Goal: Check status

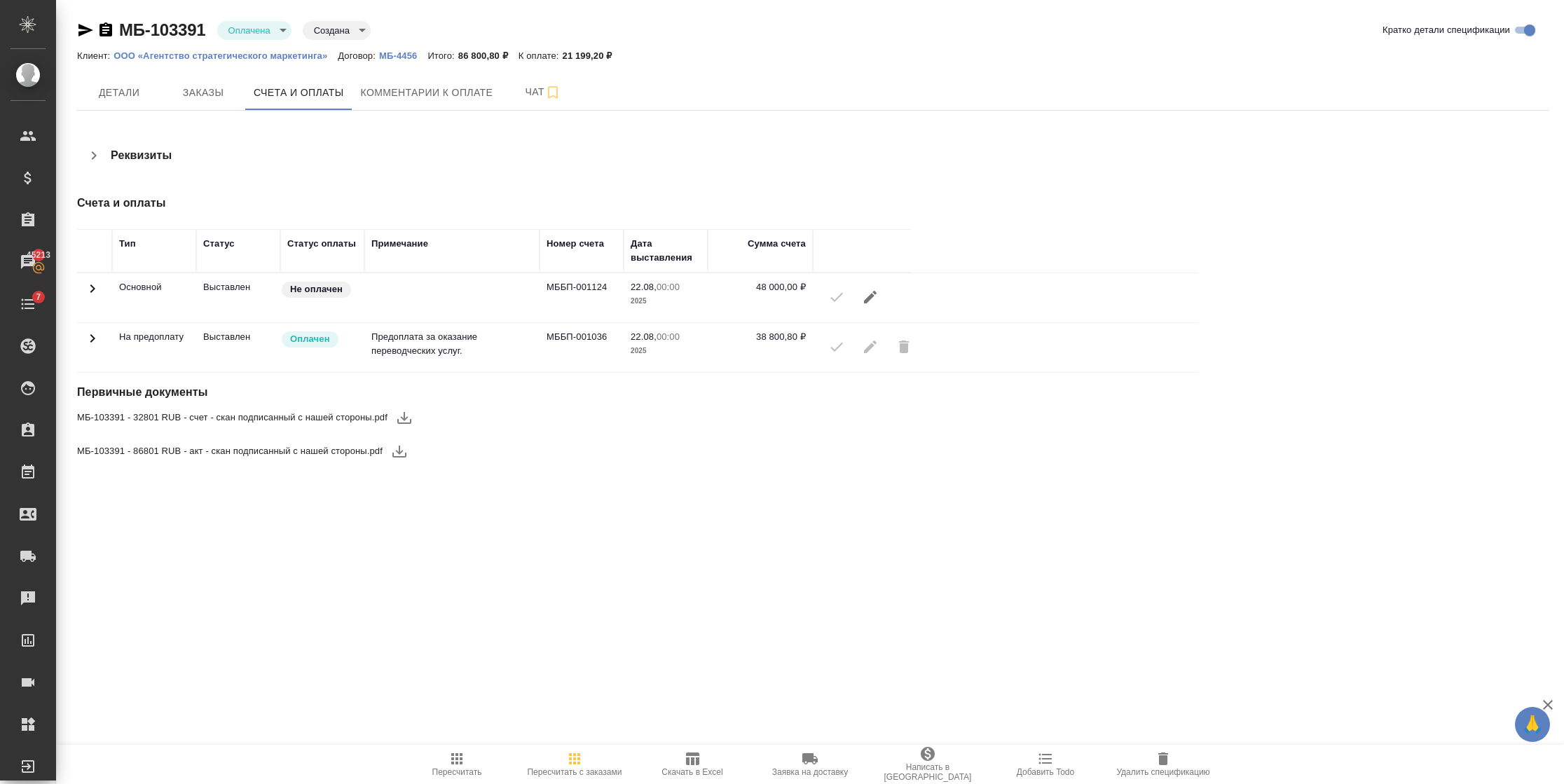
click at [102, 341] on td at bounding box center [94, 347] width 35 height 49
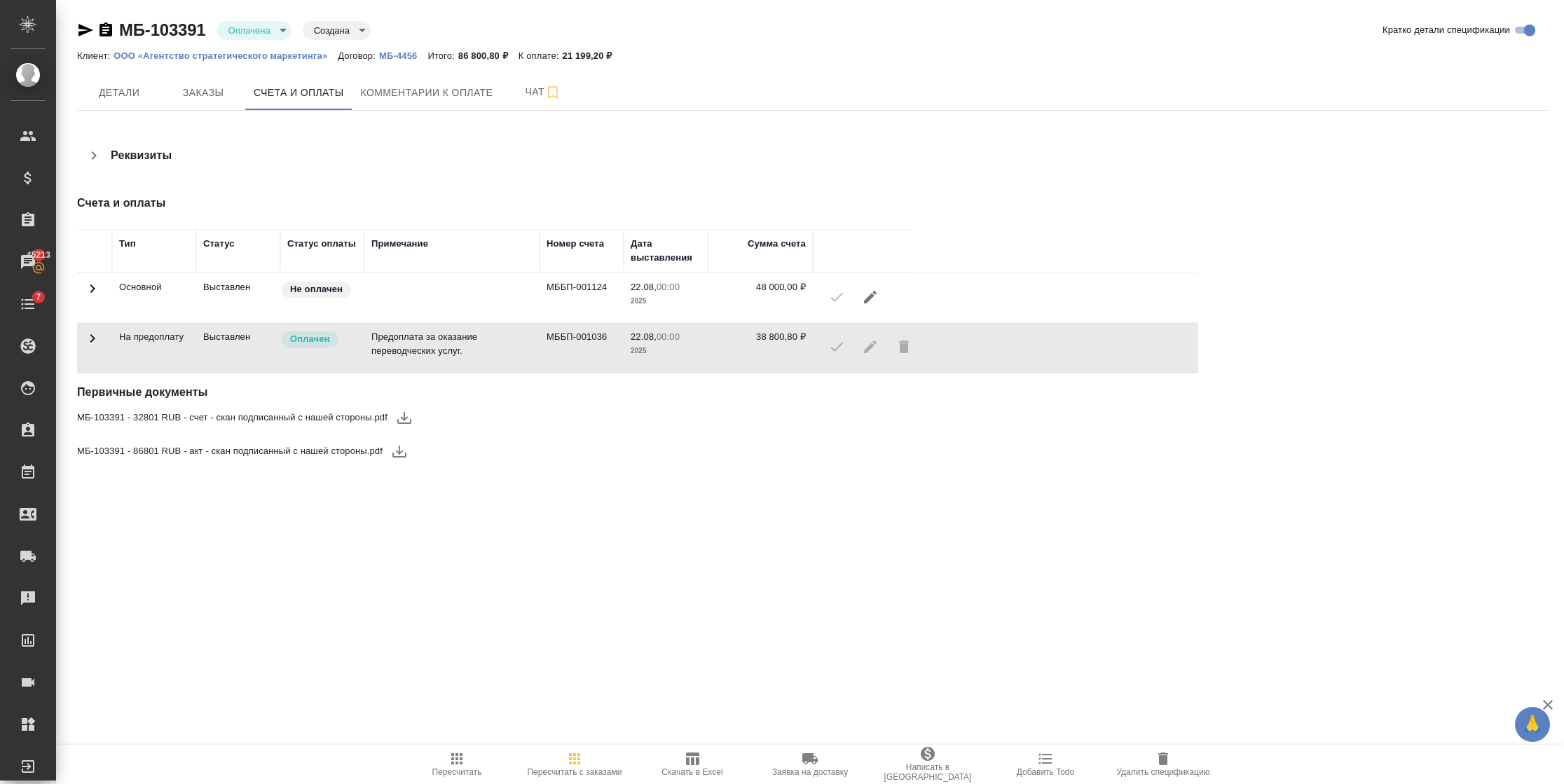
click at [102, 339] on td at bounding box center [94, 347] width 35 height 49
click at [98, 336] on icon at bounding box center [92, 338] width 17 height 17
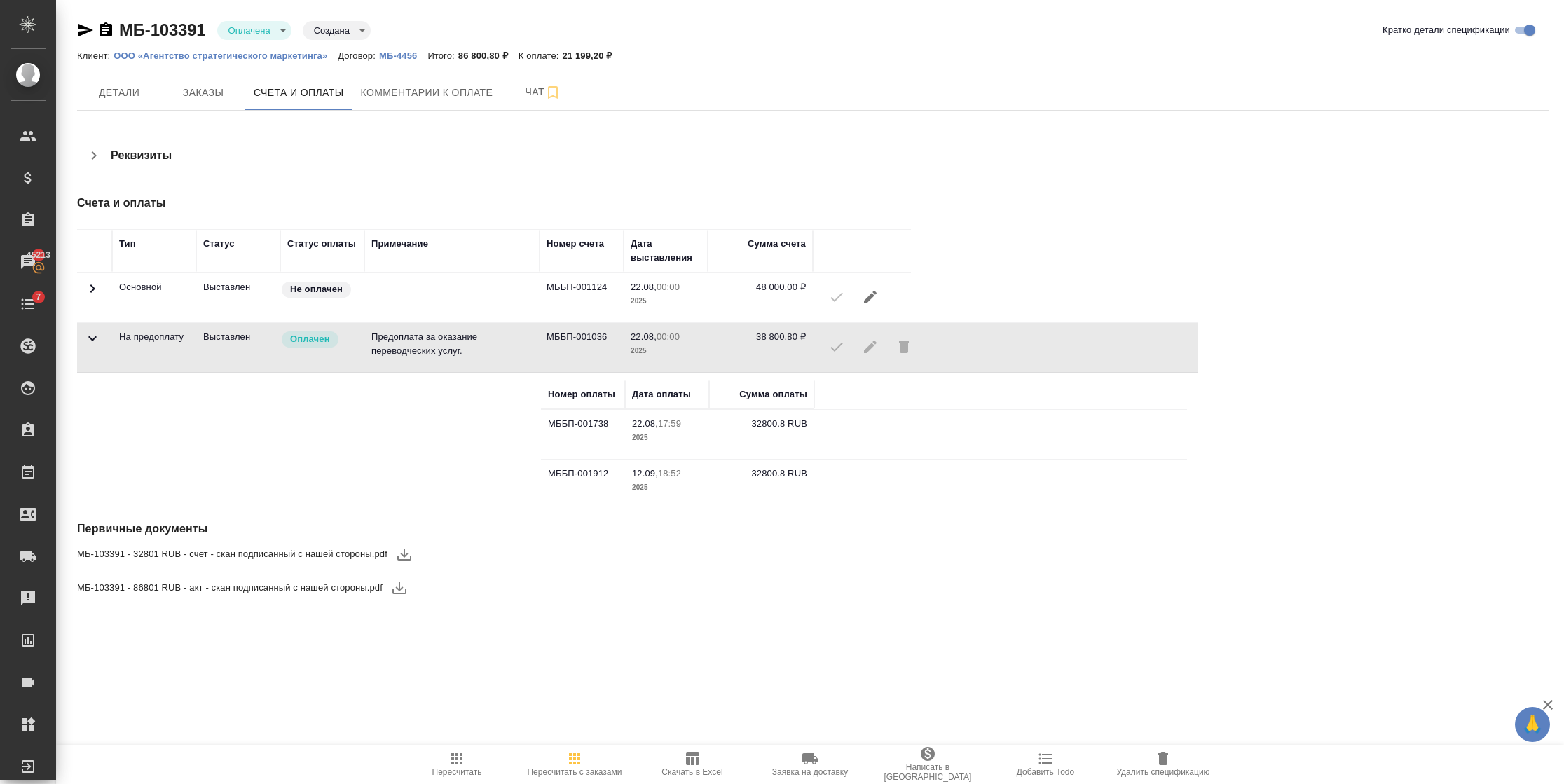
click at [99, 282] on icon at bounding box center [92, 288] width 17 height 17
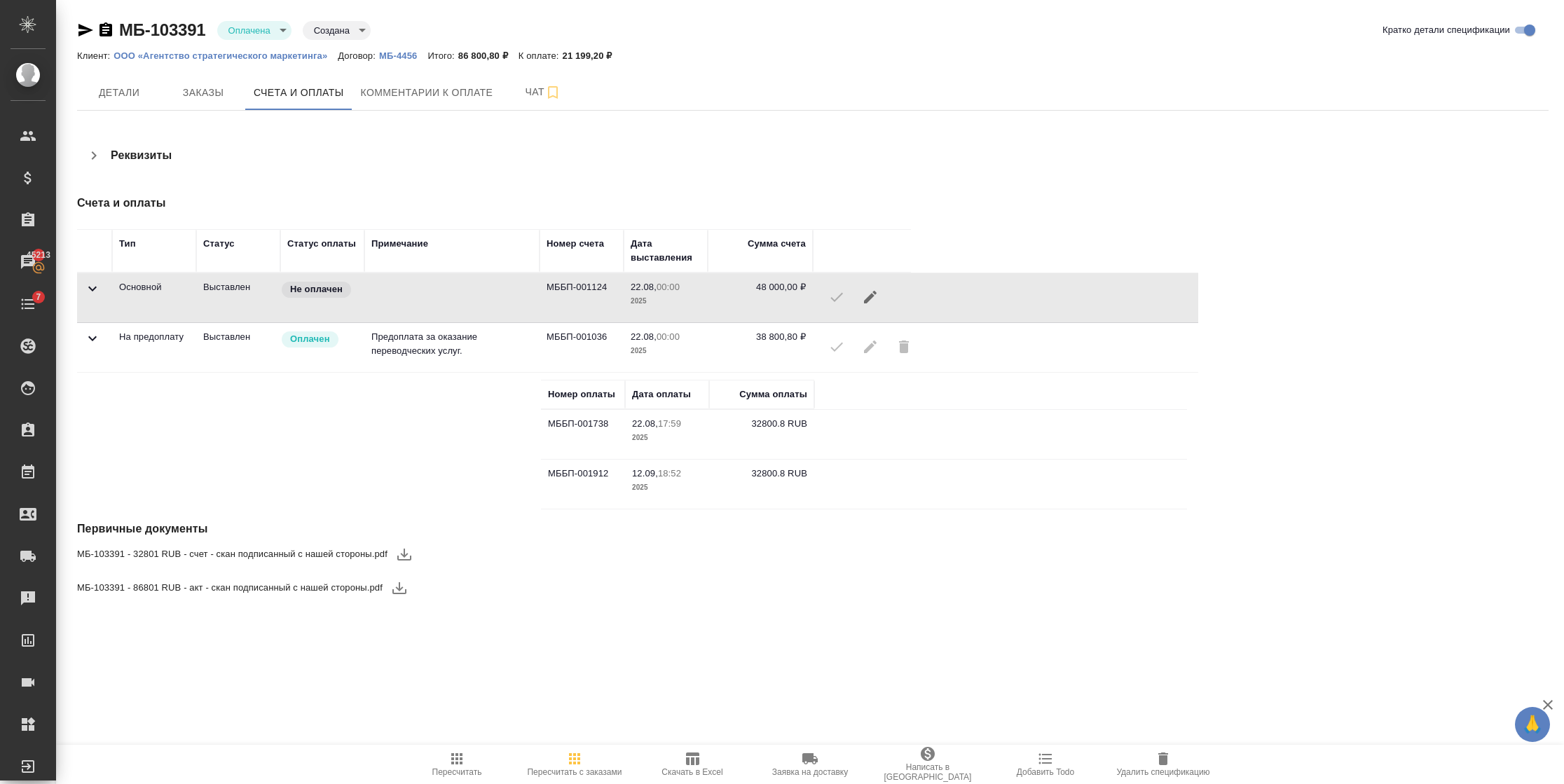
click at [96, 289] on icon at bounding box center [92, 288] width 17 height 17
